Goal: Task Accomplishment & Management: Complete application form

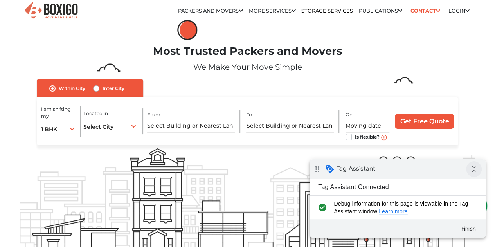
click at [476, 171] on icon "collapse_all" at bounding box center [474, 169] width 16 height 16
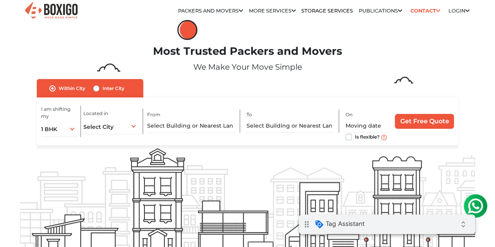
click at [371, 225] on div "drag_indicator Tag Assistant expand_all" at bounding box center [387, 224] width 176 height 20
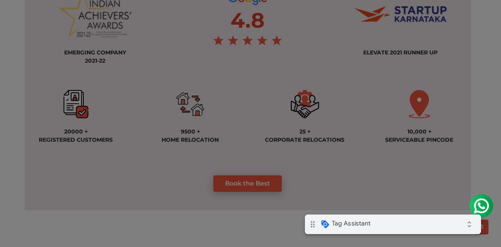
scroll to position [626, 0]
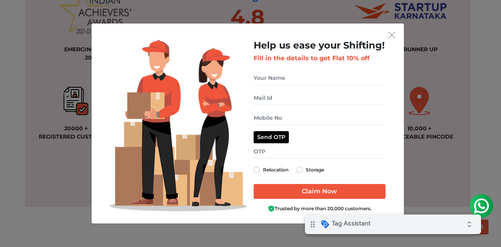
click at [306, 169] on label "Storage" at bounding box center [315, 169] width 18 height 9
click at [299, 169] on input "Storage" at bounding box center [299, 169] width 6 height 8
radio input "true"
click at [290, 79] on input "get free quote dialog" at bounding box center [320, 78] width 132 height 14
type input "Test"
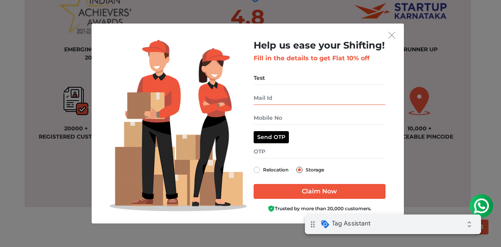
click at [288, 99] on input "get free quote dialog" at bounding box center [320, 98] width 132 height 14
type input "test@gmail.com"
click at [284, 116] on input "get free quote dialog" at bounding box center [320, 118] width 132 height 14
type input "9810205811"
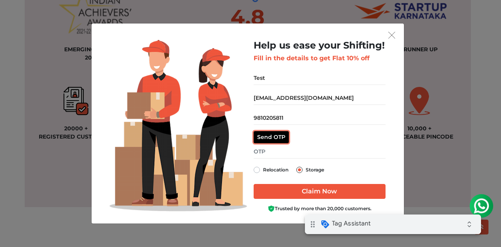
click at [274, 136] on button "Send OTP" at bounding box center [271, 137] width 35 height 12
click at [275, 148] on input "get free quote dialog" at bounding box center [320, 152] width 132 height 14
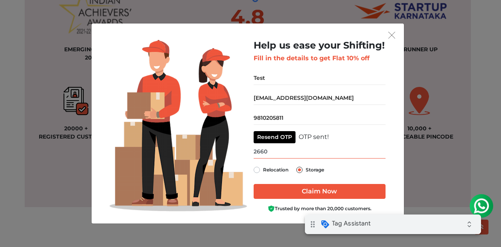
type input "2660"
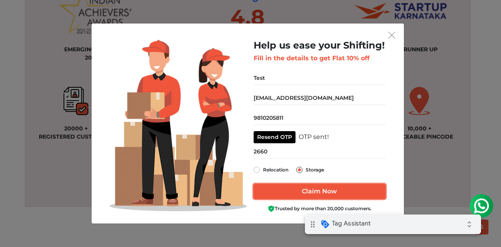
click at [313, 192] on input "Claim Now" at bounding box center [320, 191] width 132 height 15
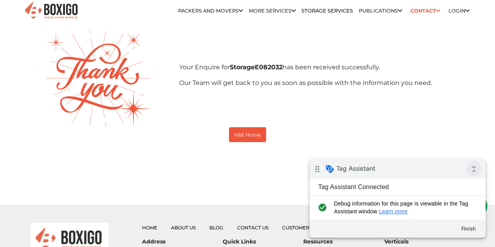
click at [474, 167] on icon "collapse_all" at bounding box center [474, 169] width 16 height 16
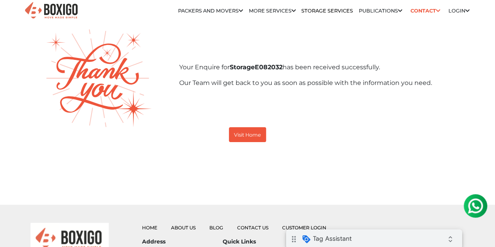
click at [353, 238] on div "drag_indicator Tag Assistant expand_all" at bounding box center [374, 239] width 176 height 20
drag, startPoint x: 232, startPoint y: 70, endPoint x: 286, endPoint y: 68, distance: 53.7
click at [283, 68] on b "Storage E082032" at bounding box center [256, 66] width 53 height 7
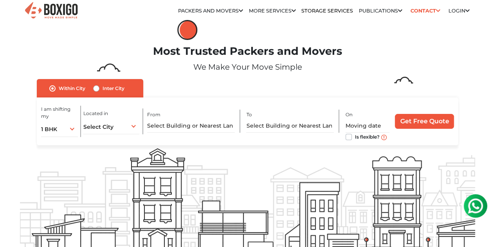
click at [103, 93] on label "Inter City" at bounding box center [114, 88] width 22 height 9
click at [97, 92] on input "Inter City" at bounding box center [96, 88] width 6 height 8
radio input "true"
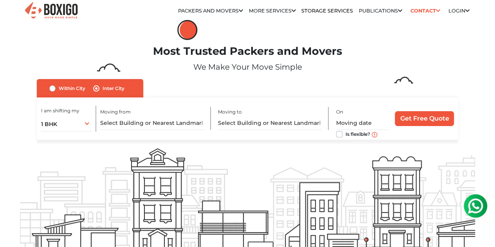
click at [59, 93] on label "Within City" at bounding box center [72, 88] width 27 height 9
click at [52, 92] on input "Within City" at bounding box center [52, 88] width 6 height 8
radio input "true"
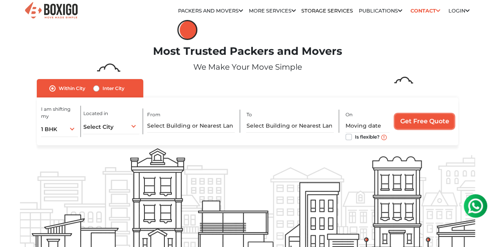
drag, startPoint x: 412, startPoint y: 125, endPoint x: 322, endPoint y: 156, distance: 95.6
click at [322, 156] on section "Most Trusted Packers and Movers We Make Your Move Simple no_url_set Within City…" at bounding box center [248, 158] width 456 height 276
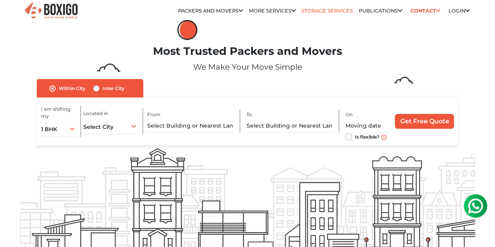
click at [326, 11] on link "Storage Services" at bounding box center [327, 11] width 52 height 6
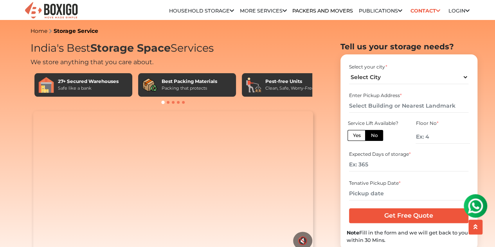
scroll to position [39, 0]
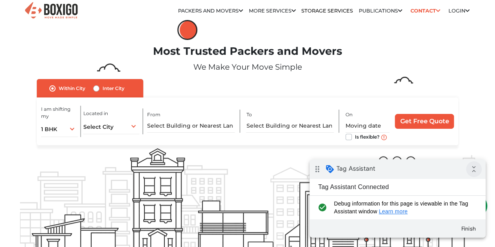
click at [474, 168] on icon "collapse_all" at bounding box center [474, 169] width 16 height 16
click at [475, 169] on icon "collapse_all" at bounding box center [474, 169] width 16 height 16
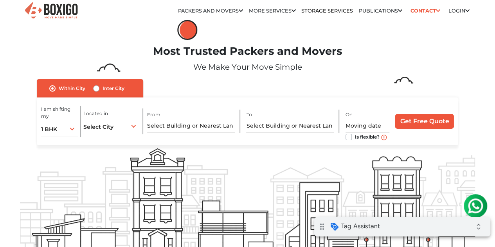
drag, startPoint x: 386, startPoint y: 227, endPoint x: 674, endPoint y: 433, distance: 354.2
click at [386, 227] on div "drag_indicator Tag Assistant expand_all" at bounding box center [402, 227] width 176 height 20
click at [0, 0] on link "Packers and Movers in [GEOGRAPHIC_DATA]" at bounding box center [0, 0] width 0 height 0
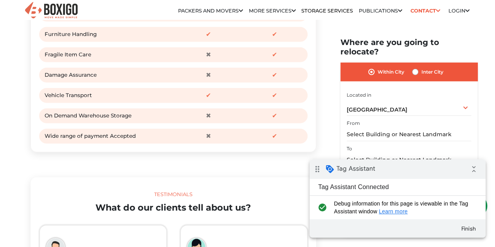
scroll to position [978, 0]
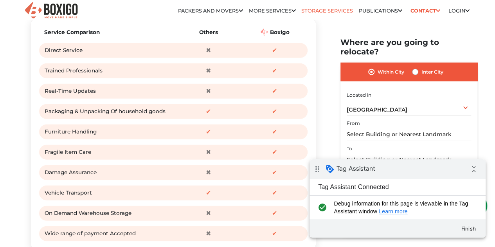
click at [318, 14] on link "Storage Services" at bounding box center [327, 11] width 52 height 6
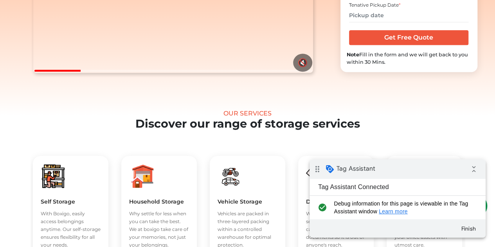
scroll to position [117, 0]
